Goal: Task Accomplishment & Management: Manage account settings

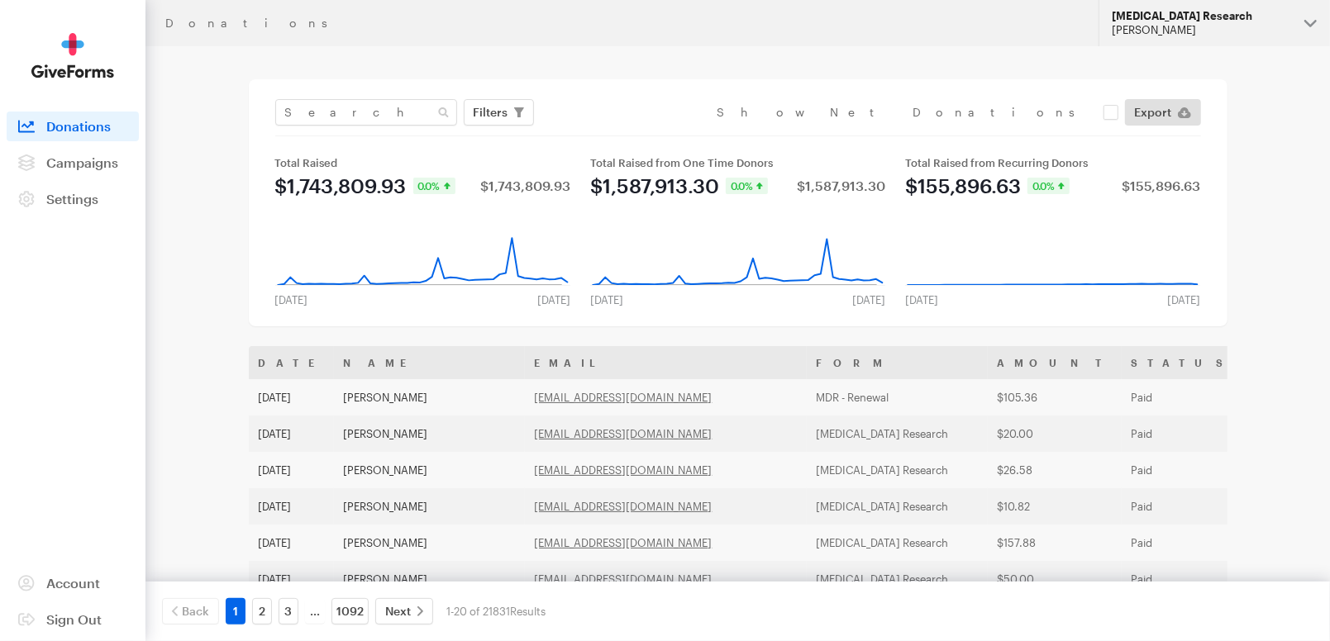
click at [1155, 27] on div "[PERSON_NAME]" at bounding box center [1201, 30] width 179 height 14
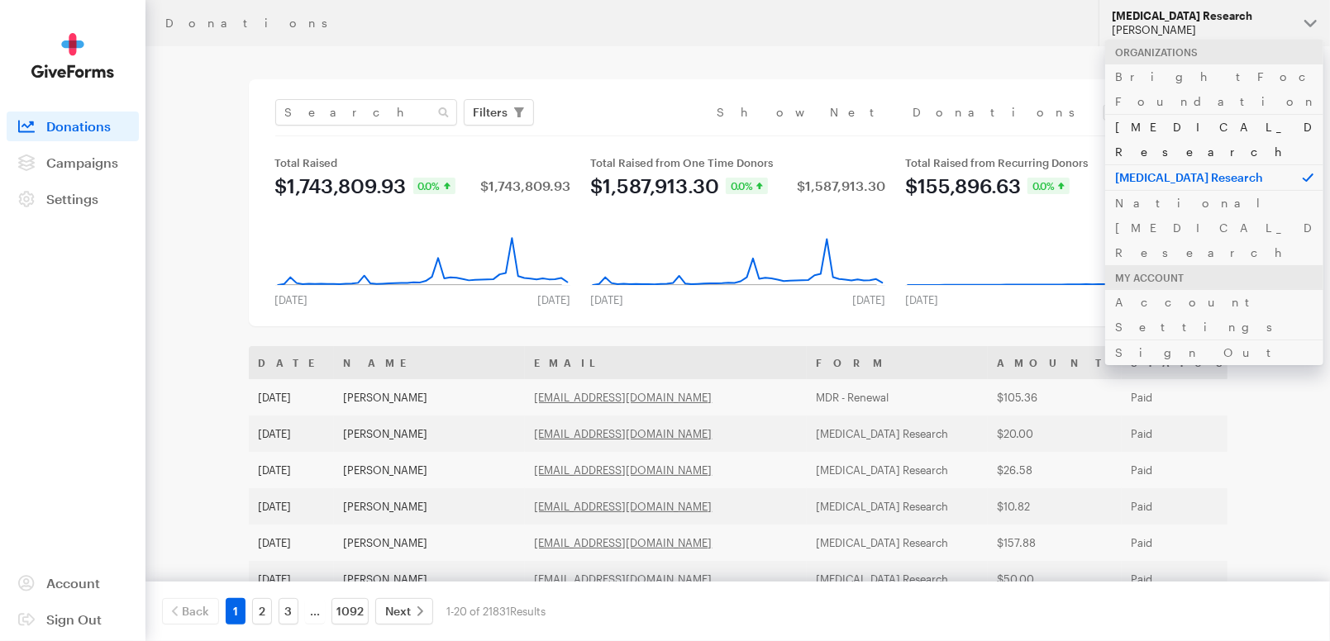
click at [1168, 114] on link "[MEDICAL_DATA] Research" at bounding box center [1214, 139] width 218 height 50
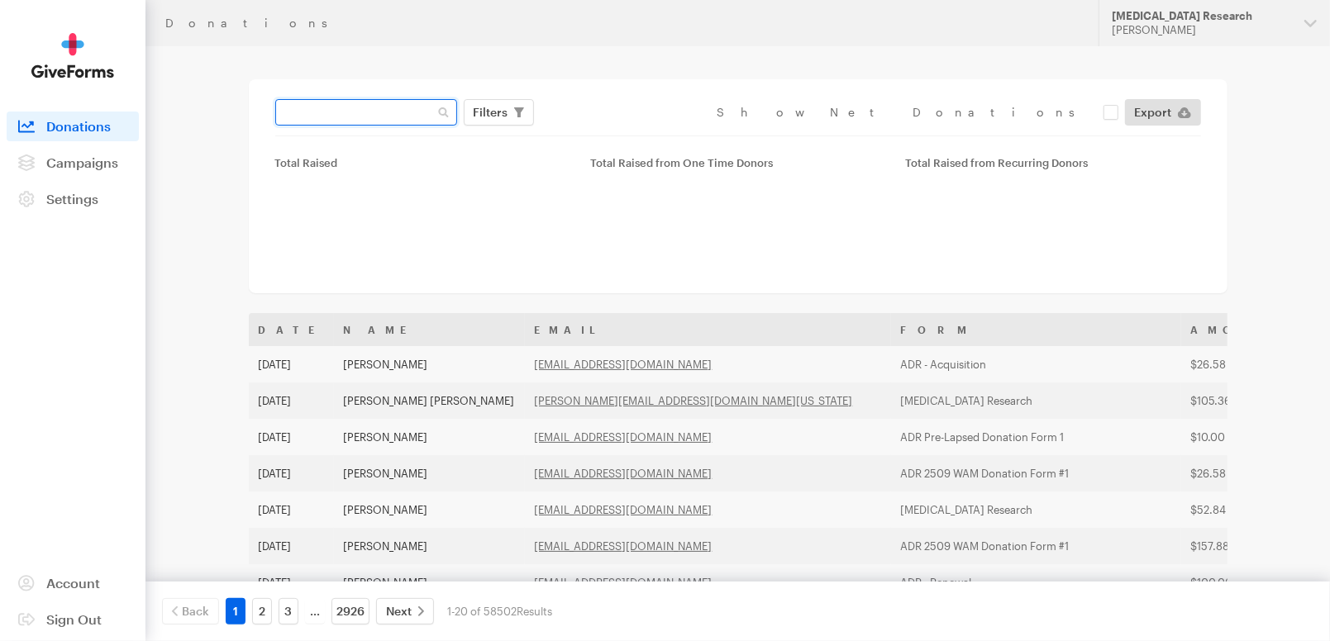
drag, startPoint x: 0, startPoint y: 0, endPoint x: 377, endPoint y: 117, distance: 394.5
click at [377, 117] on input "text" at bounding box center [366, 112] width 182 height 26
paste input "[EMAIL_ADDRESS][DOMAIN_NAME]"
type input "[EMAIL_ADDRESS][DOMAIN_NAME]"
click at [616, 134] on button "Apply" at bounding box center [642, 147] width 53 height 26
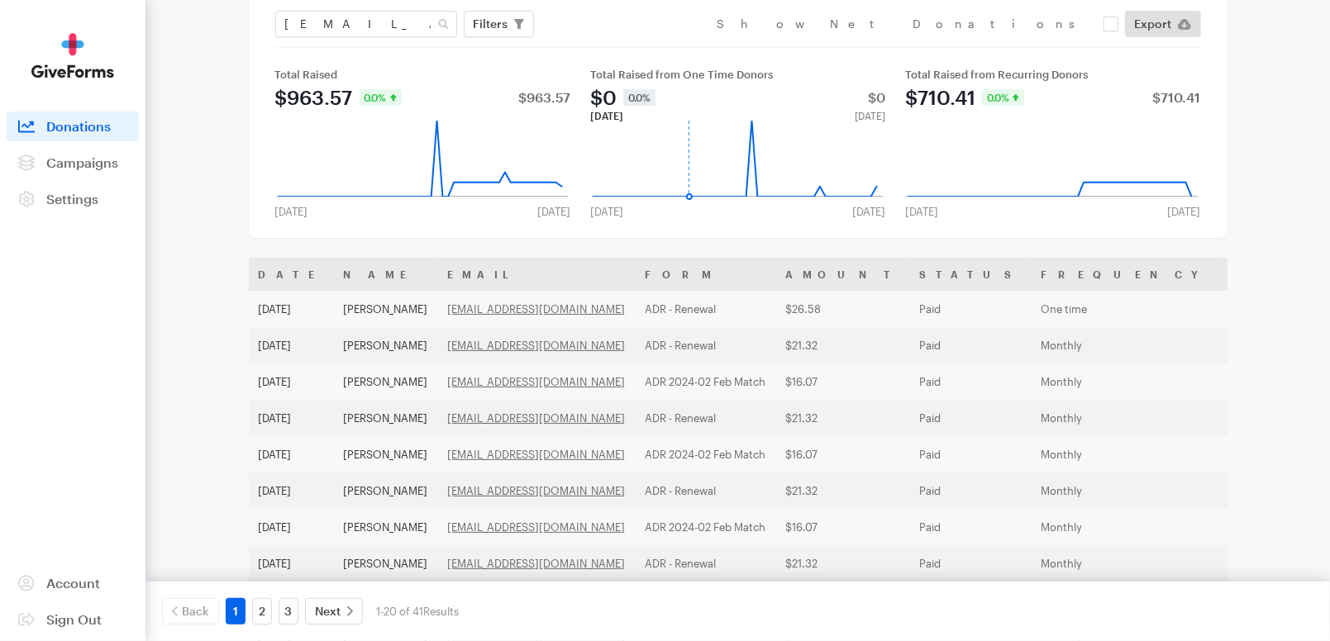
scroll to position [90, 0]
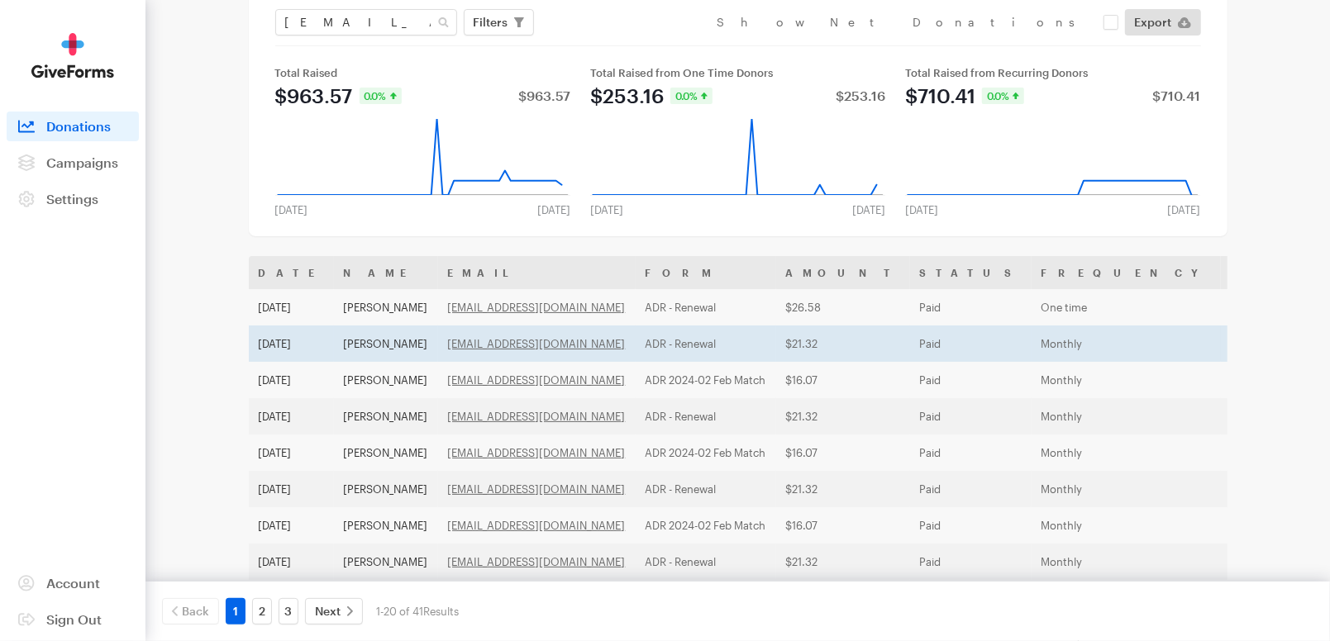
click at [313, 336] on td "Aug 24, 2025" at bounding box center [291, 344] width 85 height 36
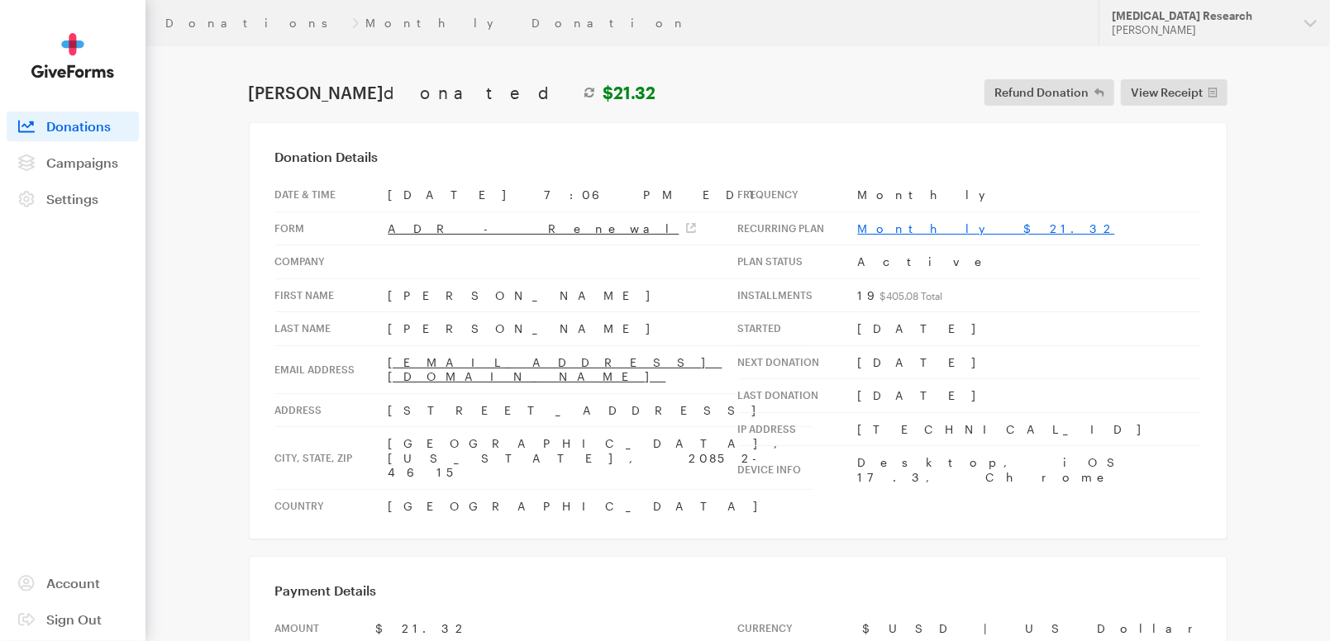
click at [898, 227] on link "Monthly $21.32" at bounding box center [986, 228] width 257 height 14
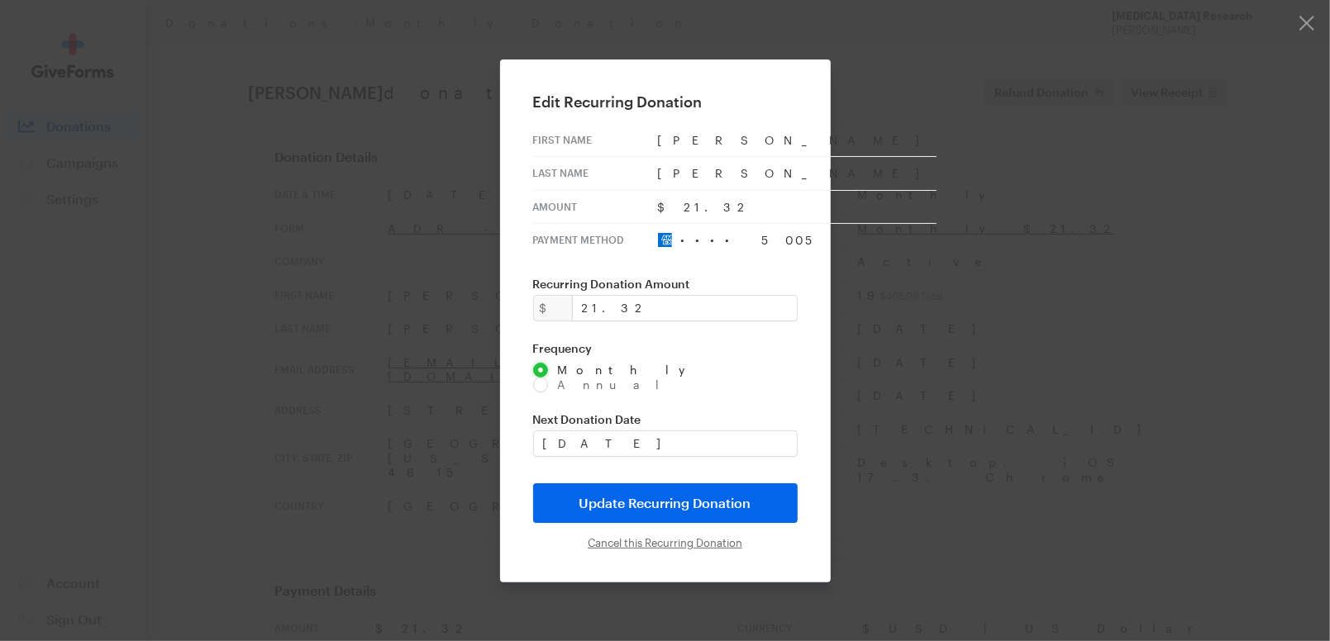
click at [653, 536] on input "Cancel this Recurring Donation" at bounding box center [665, 542] width 155 height 13
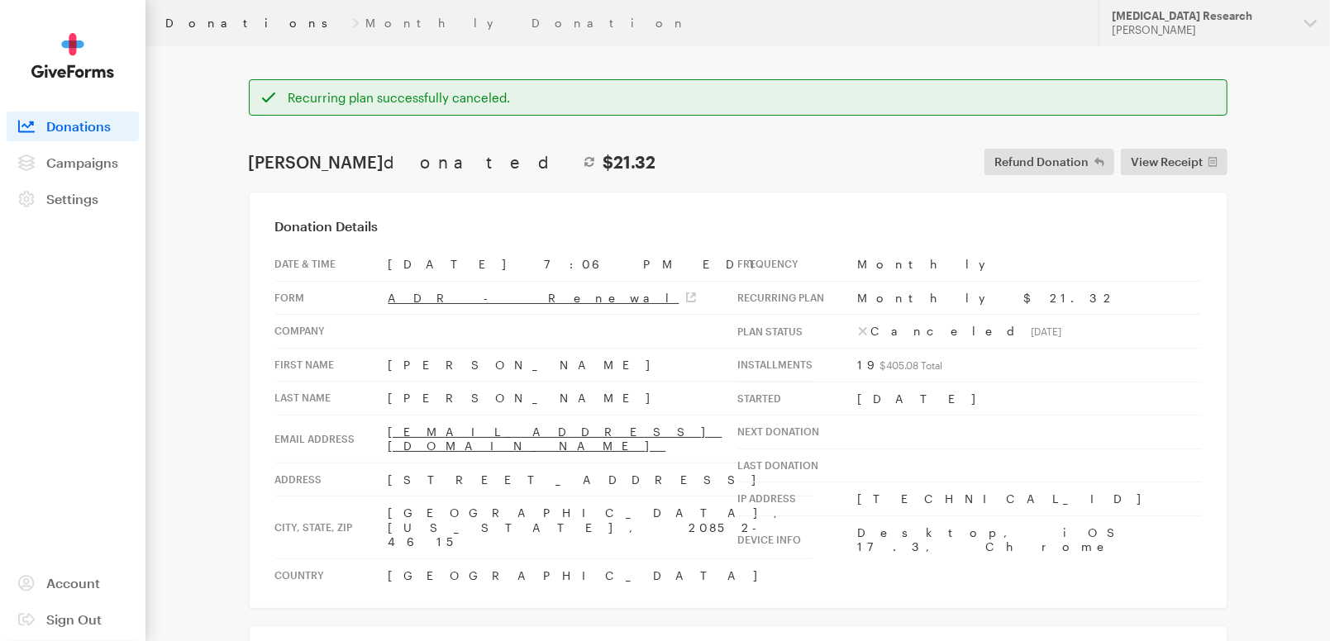
click at [196, 28] on link "Donations" at bounding box center [255, 23] width 180 height 13
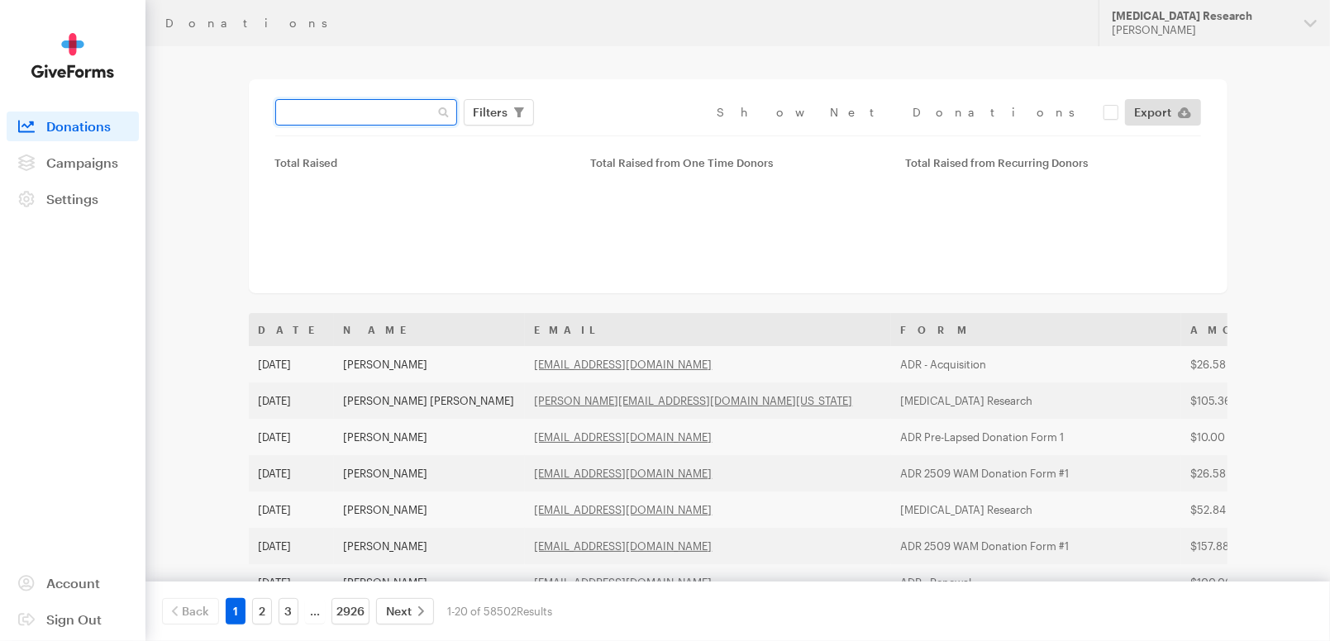
click at [402, 112] on input "text" at bounding box center [366, 112] width 182 height 26
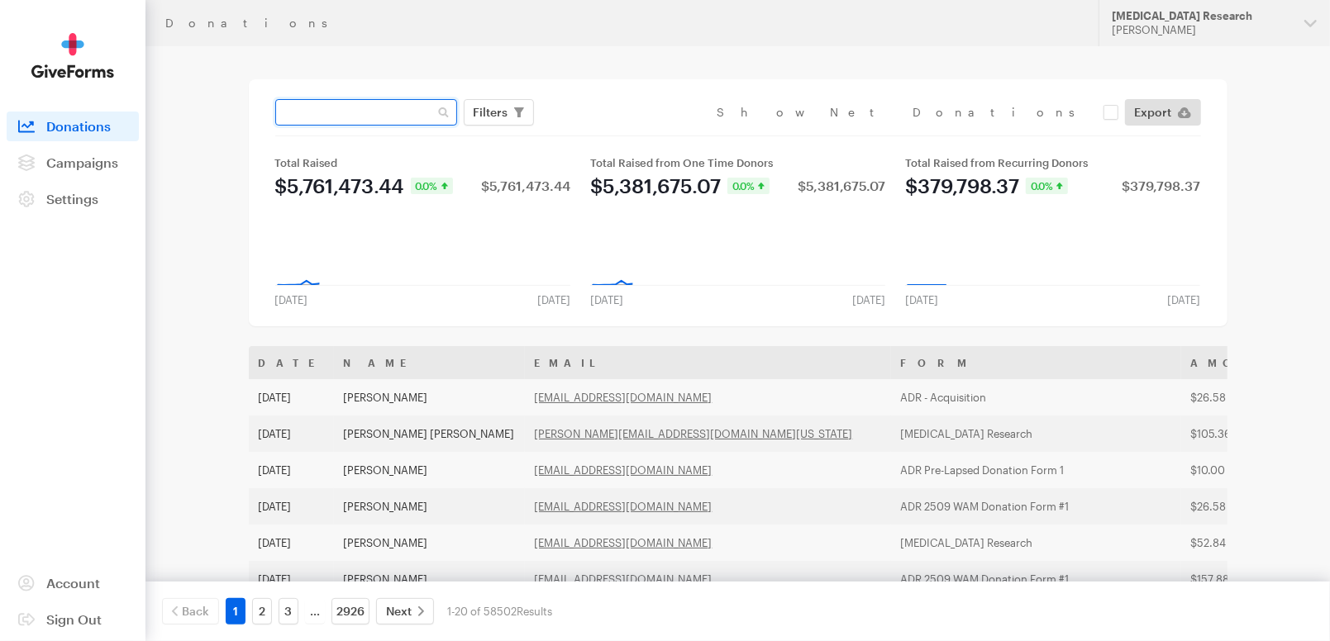
paste input "[EMAIL_ADDRESS][DOMAIN_NAME]"
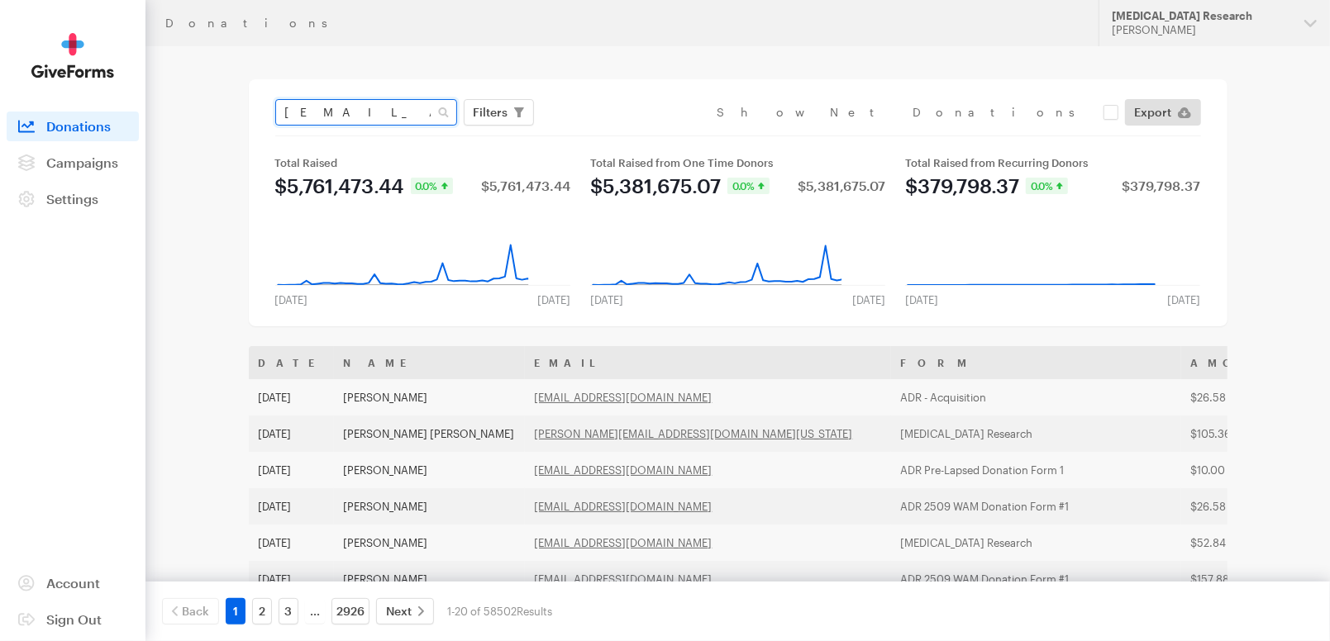
type input "[EMAIL_ADDRESS][DOMAIN_NAME]"
click at [616, 134] on button "Apply" at bounding box center [642, 147] width 53 height 26
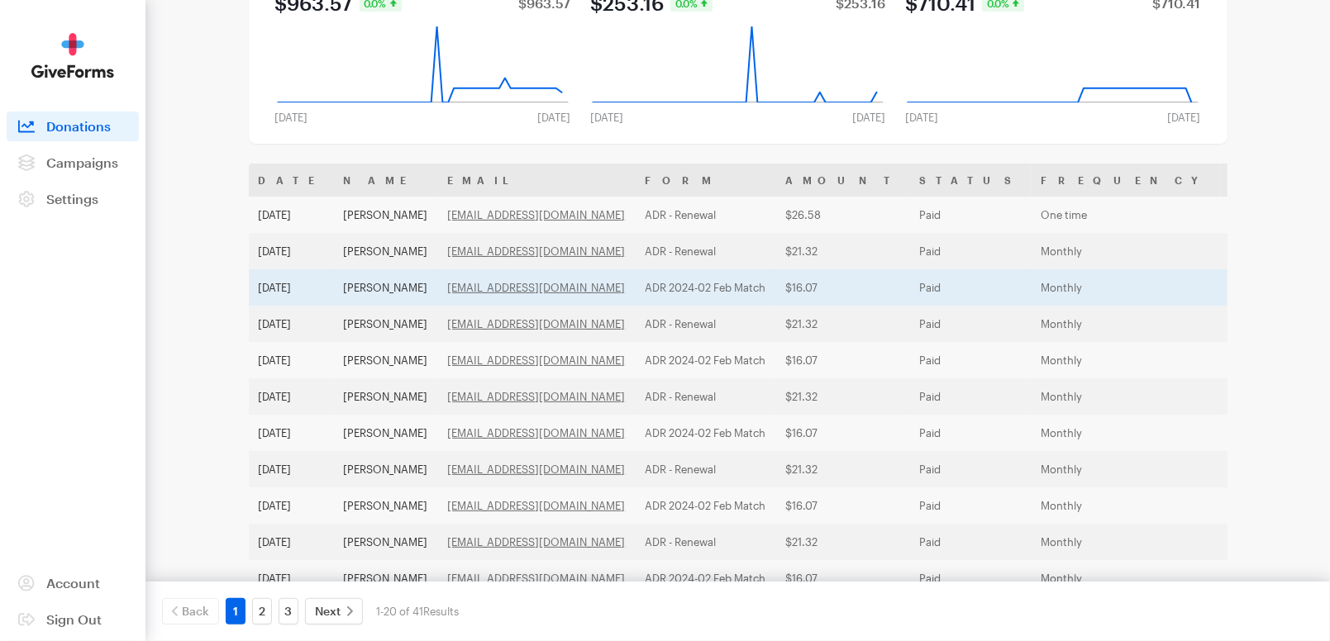
scroll to position [183, 0]
click at [787, 288] on td "$16.07" at bounding box center [843, 287] width 134 height 36
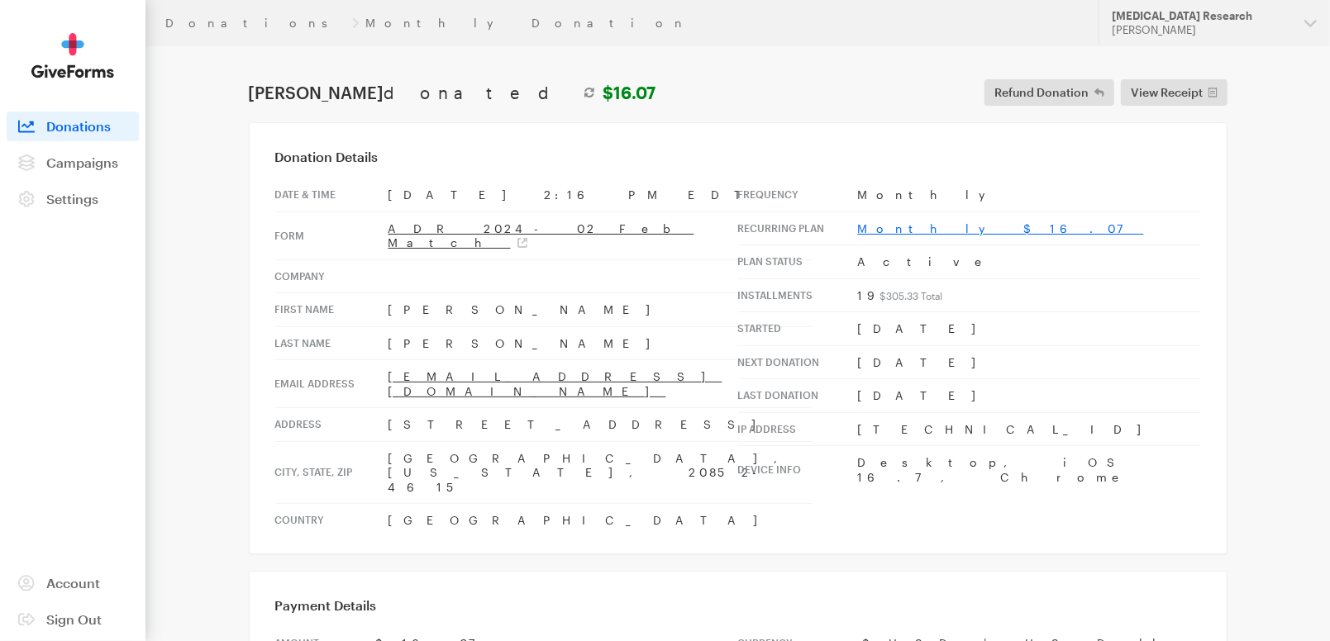
click at [906, 227] on link "Monthly $16.07" at bounding box center [1001, 228] width 286 height 14
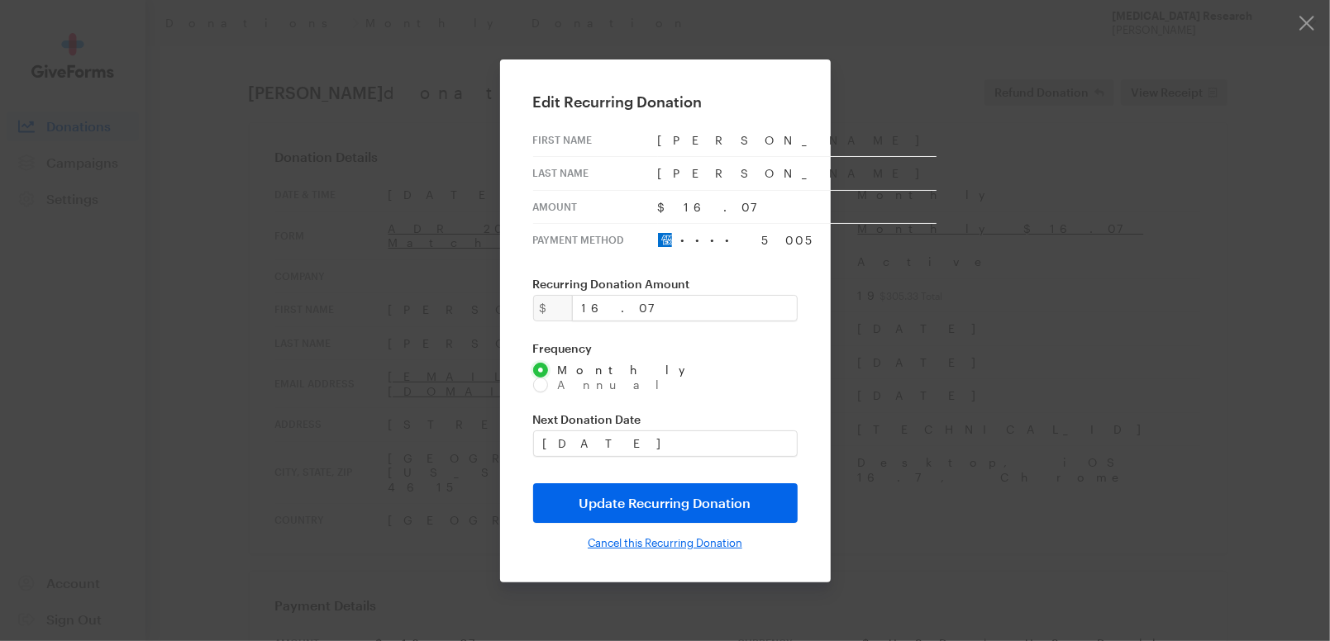
click at [646, 536] on input "Cancel this Recurring Donation" at bounding box center [665, 542] width 155 height 13
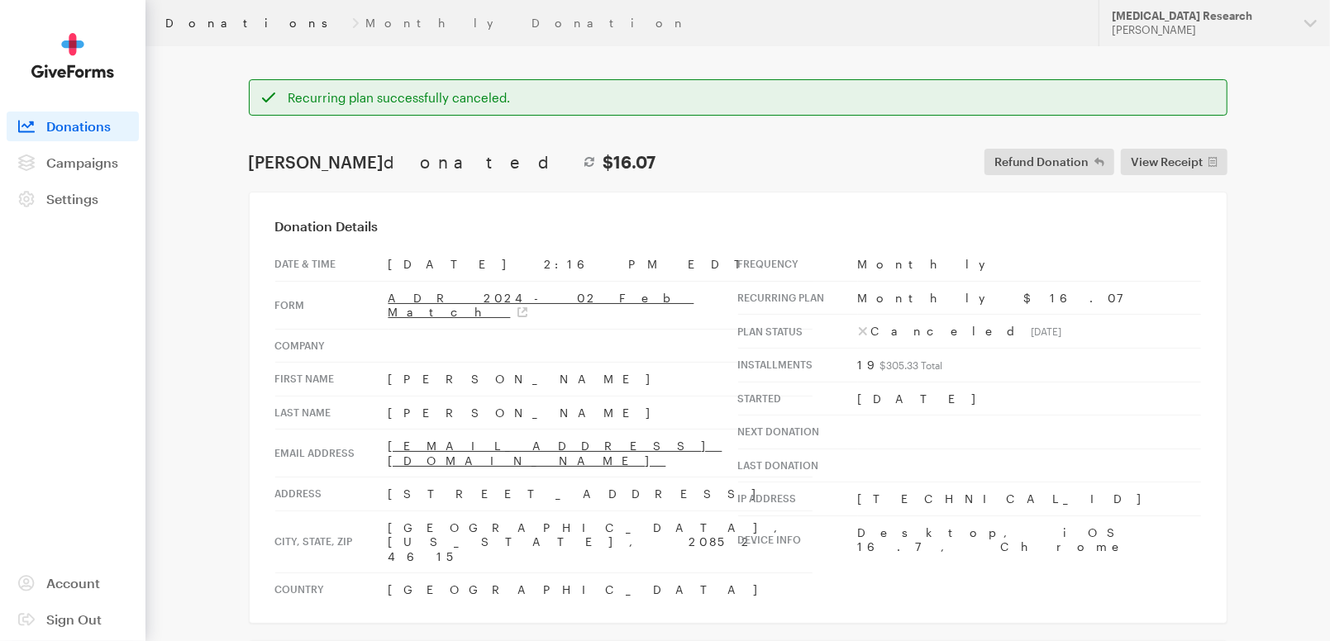
click at [198, 21] on link "Donations" at bounding box center [255, 23] width 180 height 13
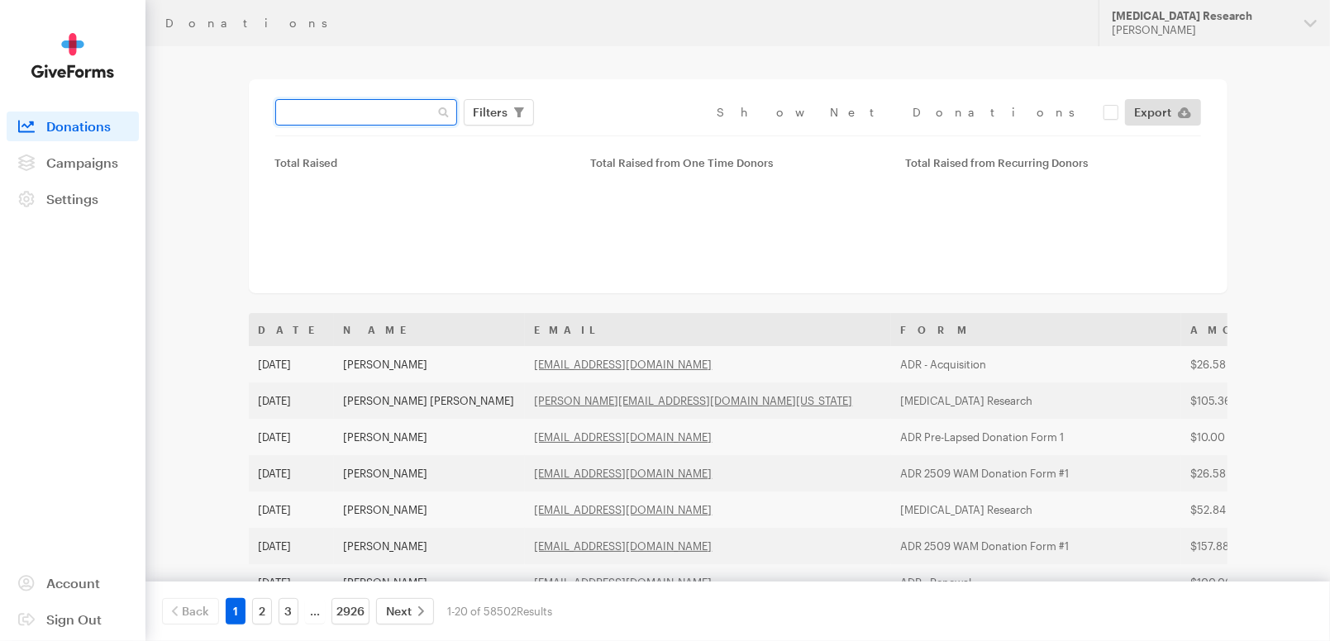
click at [370, 117] on input "text" at bounding box center [366, 112] width 182 height 26
paste input "[EMAIL_ADDRESS][DOMAIN_NAME]"
type input "[EMAIL_ADDRESS][DOMAIN_NAME]"
click at [616, 134] on button "Apply" at bounding box center [642, 147] width 53 height 26
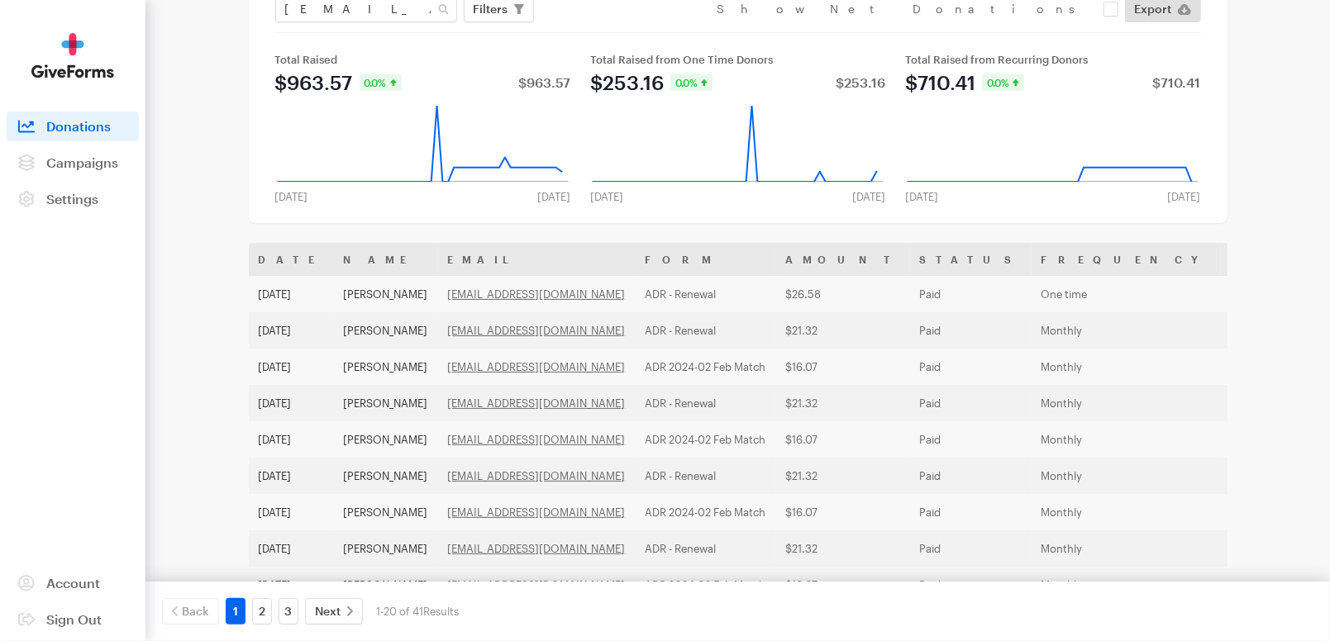
scroll to position [101, 0]
